Goal: Information Seeking & Learning: Learn about a topic

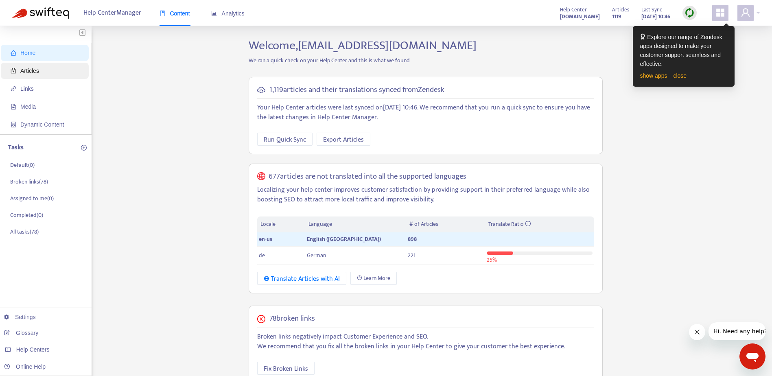
click at [35, 68] on span "Articles" at bounding box center [29, 71] width 19 height 7
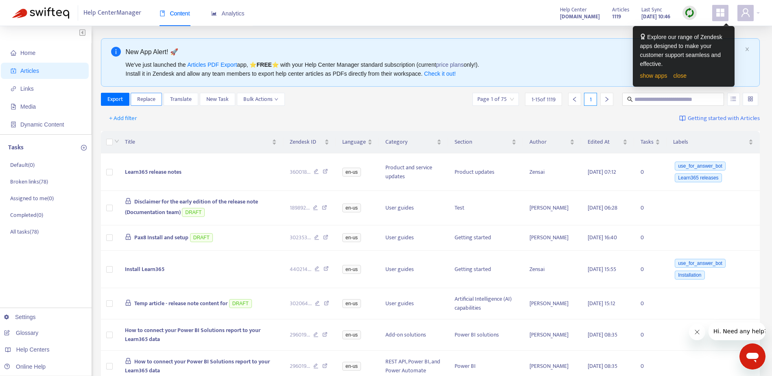
click at [148, 102] on span "Replace" at bounding box center [146, 99] width 18 height 9
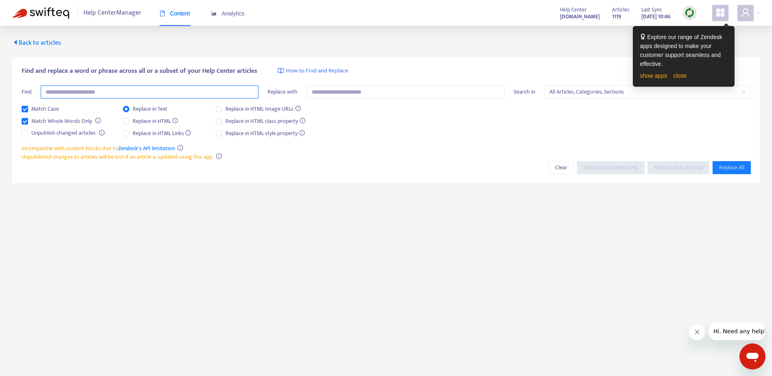
click at [175, 87] on input "text" at bounding box center [150, 91] width 218 height 13
type input "**********"
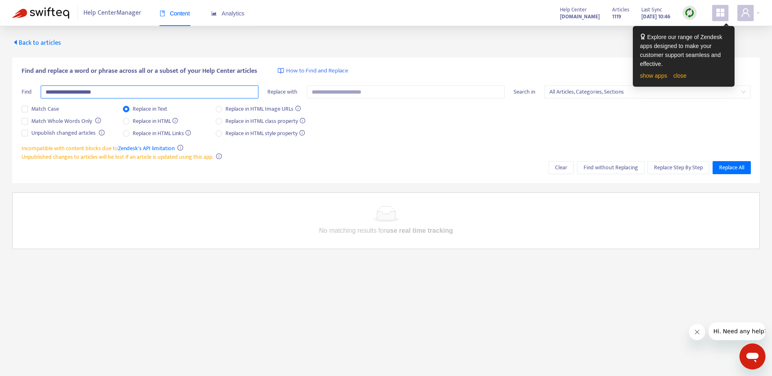
click at [103, 90] on input "**********" at bounding box center [150, 91] width 218 height 13
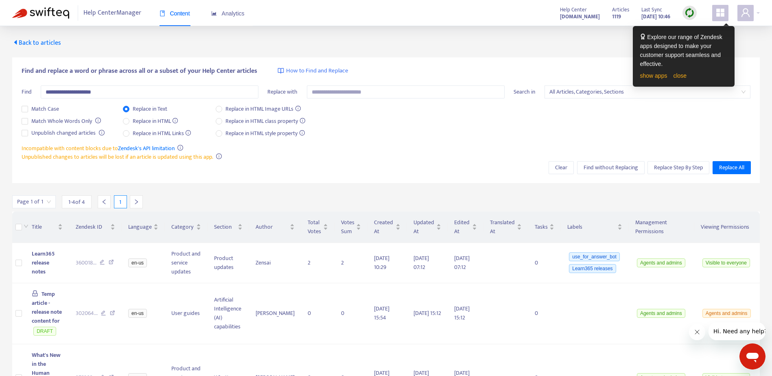
click at [440, 123] on div "Match Case Match Whole Words Only Unpublish changed articles Replace in Text Re…" at bounding box center [387, 124] width 730 height 39
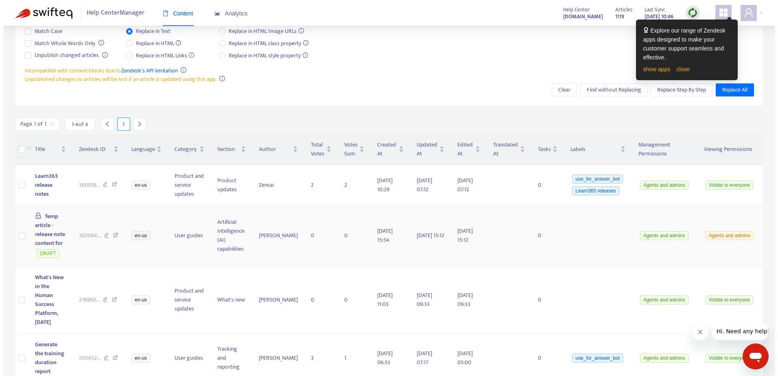
scroll to position [79, 0]
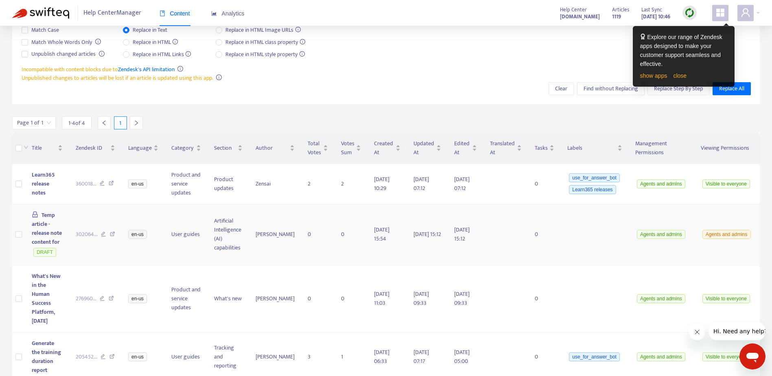
click at [37, 227] on span "Temp article - release note content for" at bounding box center [47, 228] width 30 height 36
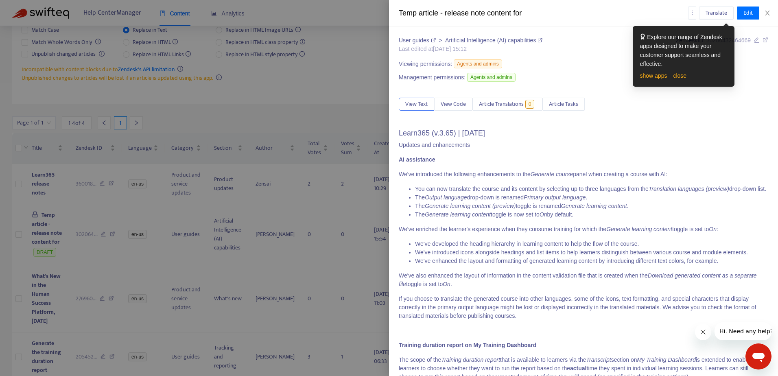
click at [585, 191] on li "You can now translate the course and its content by selecting up to three langu…" at bounding box center [591, 189] width 353 height 9
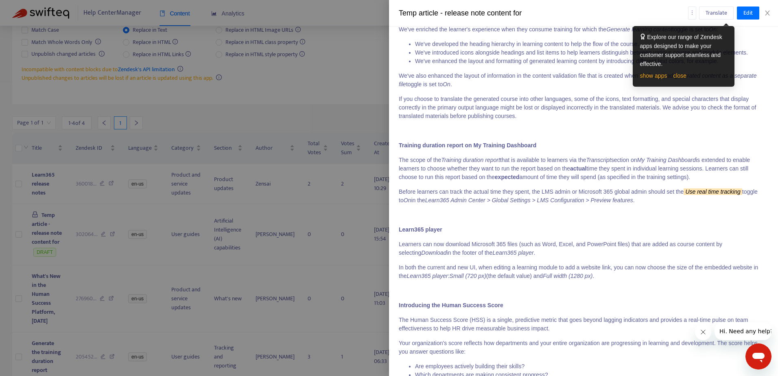
click at [490, 204] on em "Learn365 Admin Center > Global Settings > LMS Configuration > Preview features" at bounding box center [529, 200] width 208 height 7
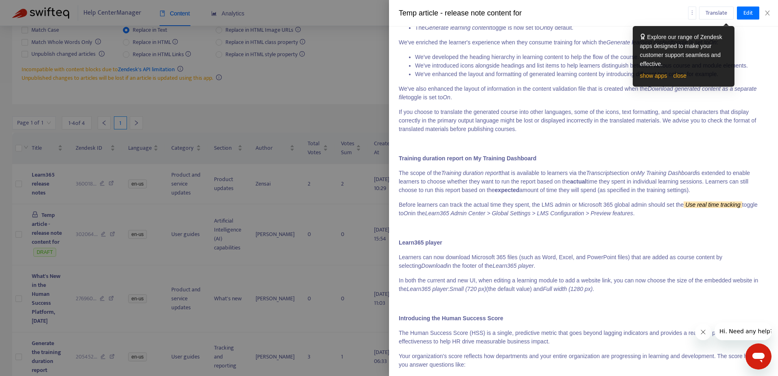
scroll to position [196, 0]
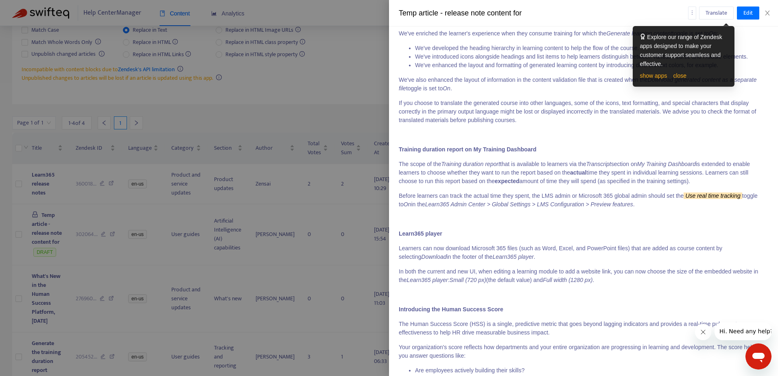
click at [149, 227] on div at bounding box center [389, 188] width 778 height 376
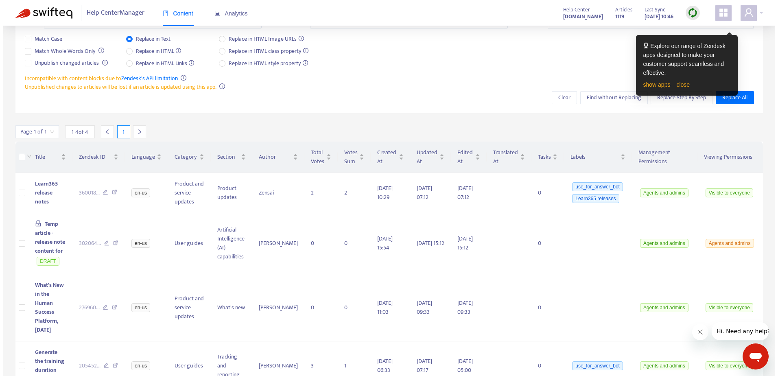
scroll to position [79, 0]
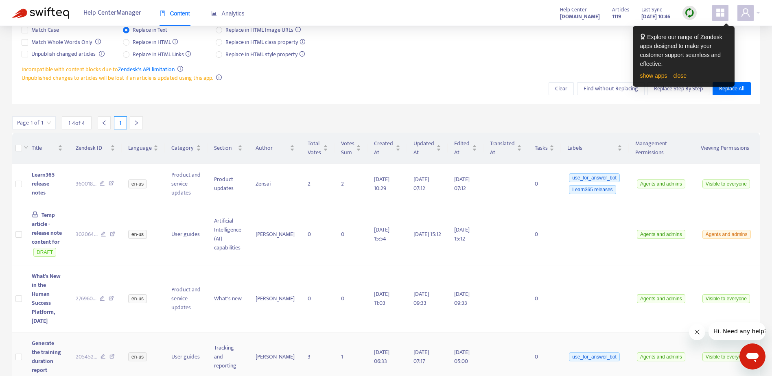
click at [40, 340] on span "Generate the training duration report" at bounding box center [46, 357] width 29 height 36
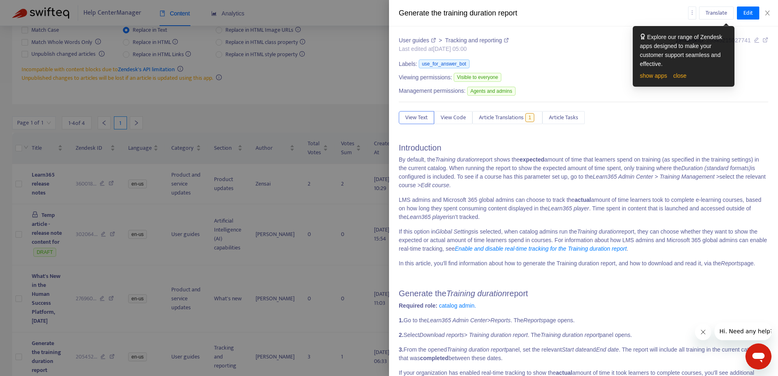
click at [474, 162] on em "Training duration" at bounding box center [457, 159] width 42 height 7
click at [768, 13] on icon "close" at bounding box center [767, 13] width 4 height 5
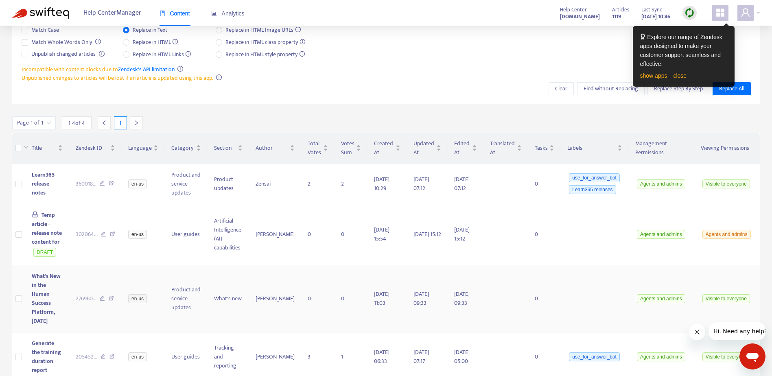
click at [36, 287] on span "What's New in the Human Success Platform, May 2025" at bounding box center [46, 299] width 29 height 54
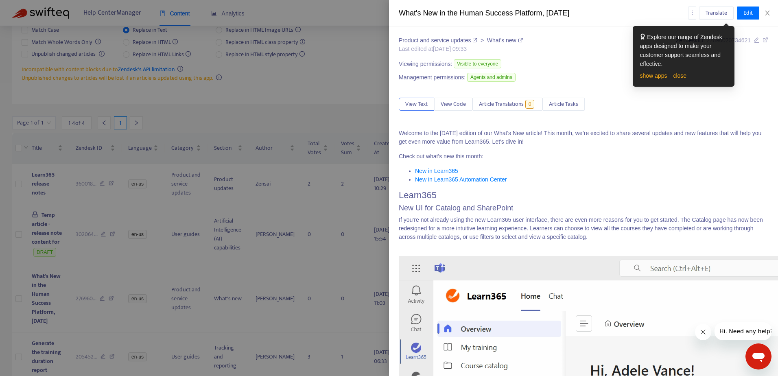
click at [616, 184] on li "New in Learn365 Automation Center" at bounding box center [591, 179] width 353 height 9
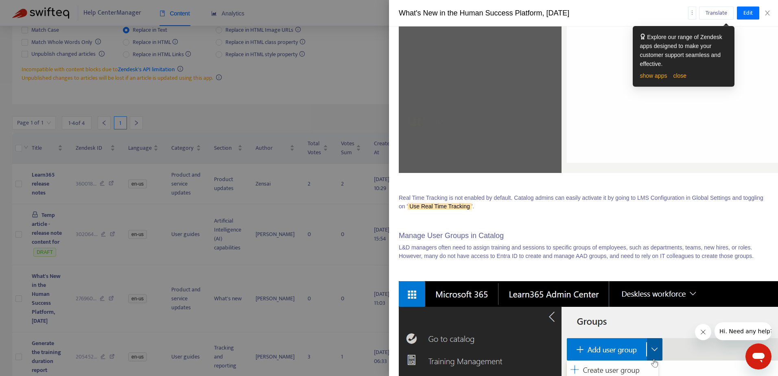
click at [576, 200] on p "Real Time Tracking is not enabled by default. Catalog admins can easily activat…" at bounding box center [584, 202] width 370 height 17
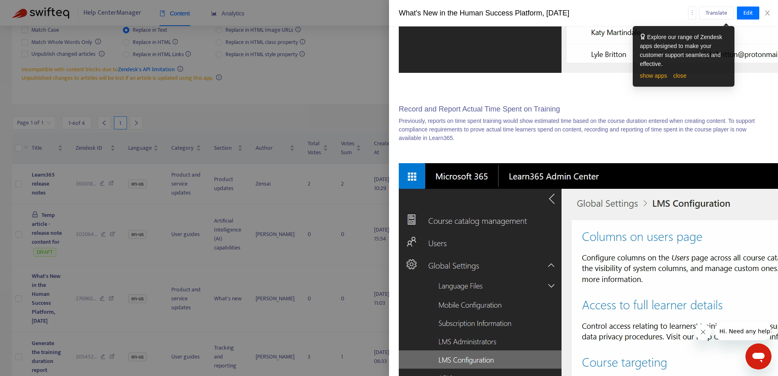
scroll to position [1797, 0]
